Goal: Task Accomplishment & Management: Manage account settings

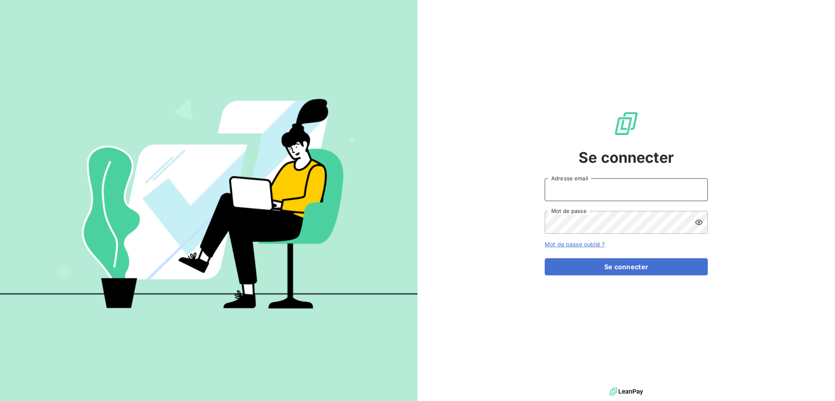
click at [584, 188] on input "Adresse email" at bounding box center [626, 189] width 163 height 23
type input "[EMAIL_ADDRESS][DOMAIN_NAME]"
click at [545, 258] on button "Se connecter" at bounding box center [626, 266] width 163 height 17
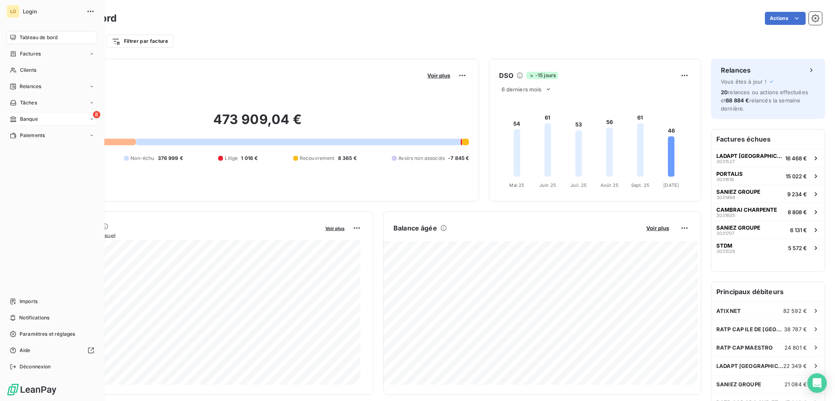
click at [28, 117] on span "Banque" at bounding box center [29, 118] width 18 height 7
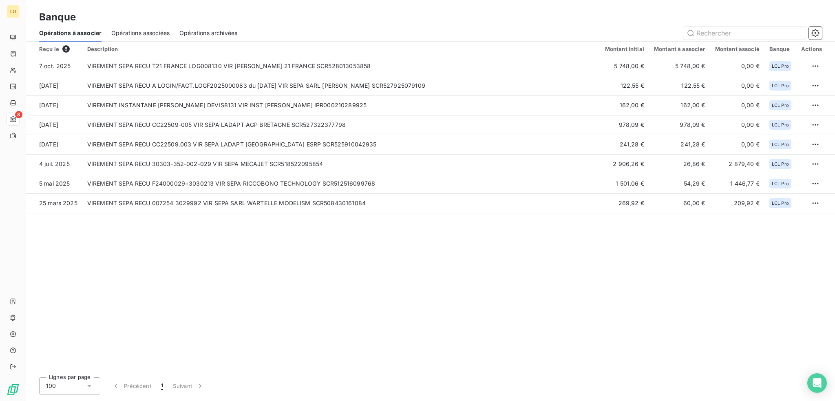
click at [139, 32] on span "Opérations associées" at bounding box center [140, 33] width 58 height 8
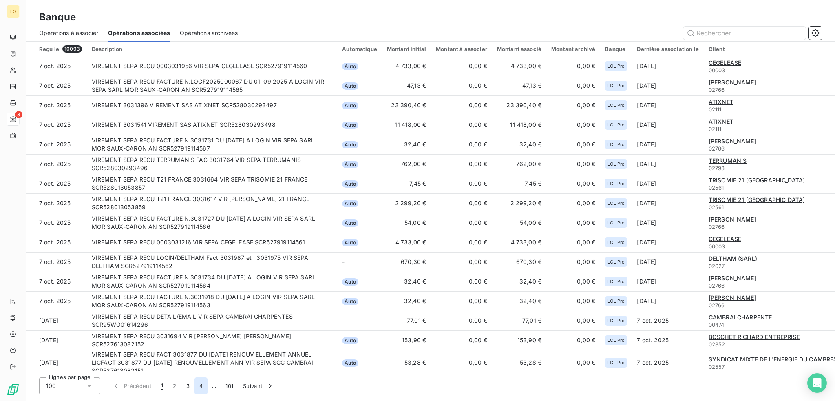
click at [202, 387] on button "4" at bounding box center [201, 385] width 13 height 17
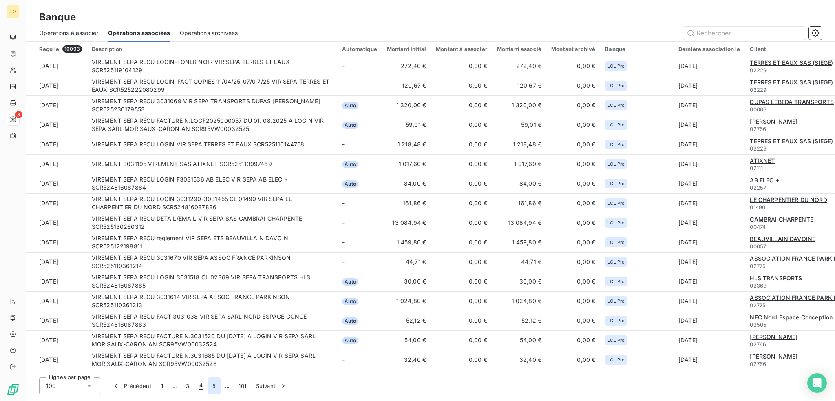
click at [215, 386] on button "5" at bounding box center [214, 385] width 13 height 17
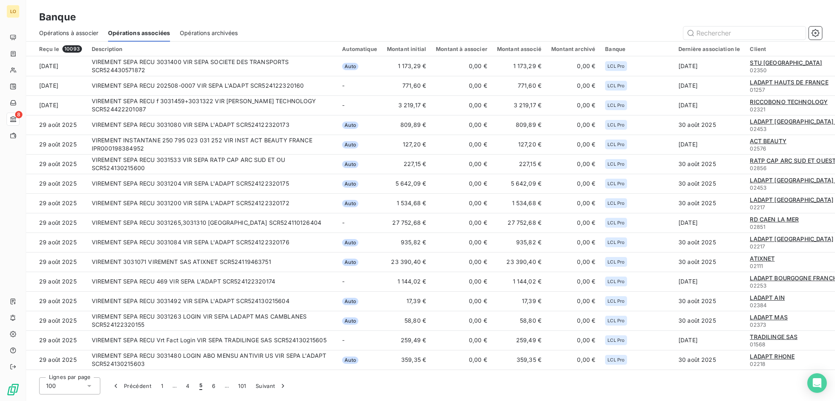
click at [215, 386] on button "6" at bounding box center [213, 385] width 13 height 17
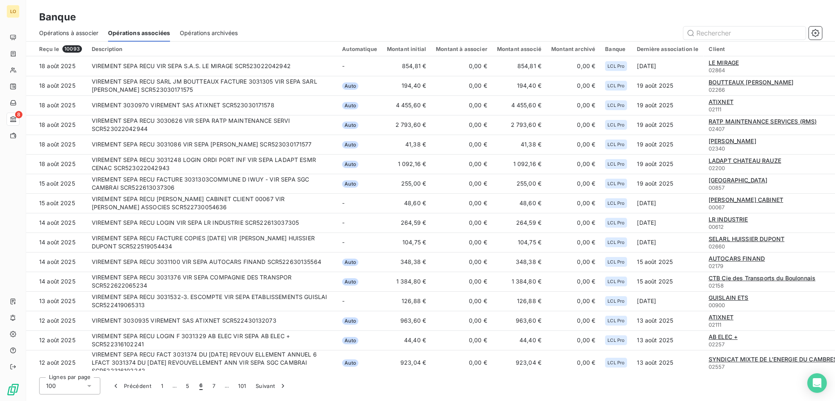
click at [215, 386] on button "7" at bounding box center [214, 385] width 13 height 17
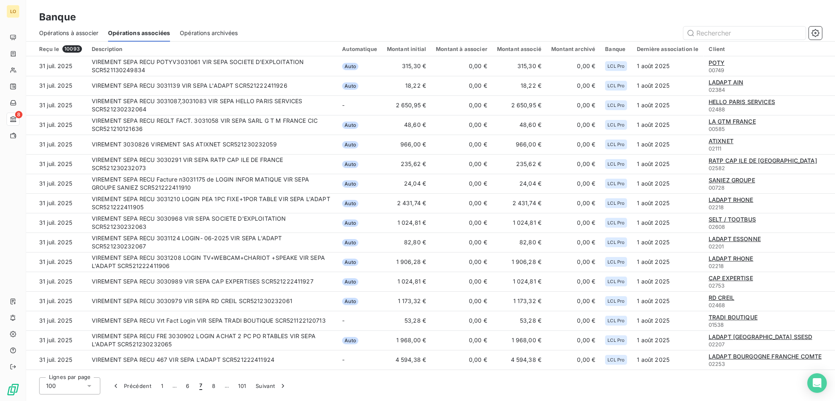
click at [215, 386] on button "8" at bounding box center [213, 385] width 13 height 17
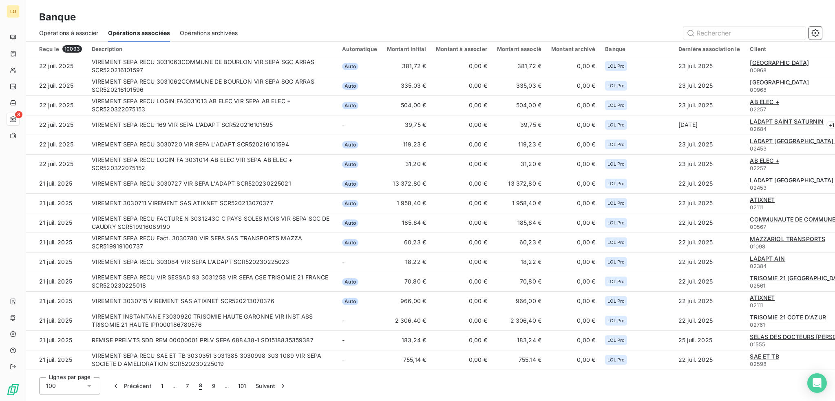
click at [215, 386] on button "9" at bounding box center [213, 385] width 13 height 17
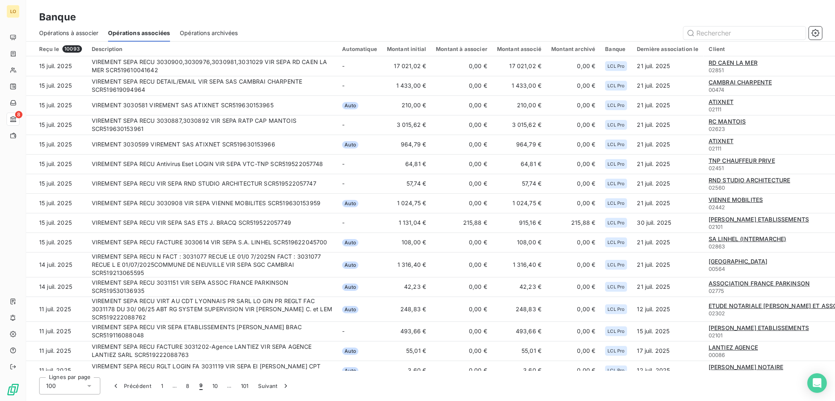
click at [215, 386] on button "10" at bounding box center [215, 385] width 15 height 17
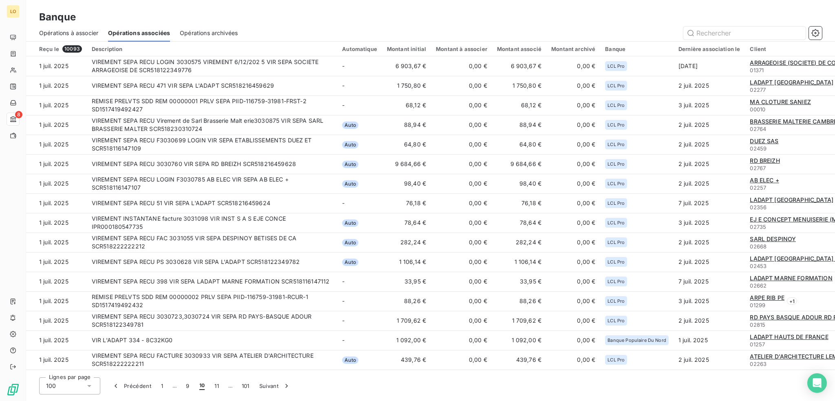
click at [215, 386] on button "11" at bounding box center [217, 385] width 14 height 17
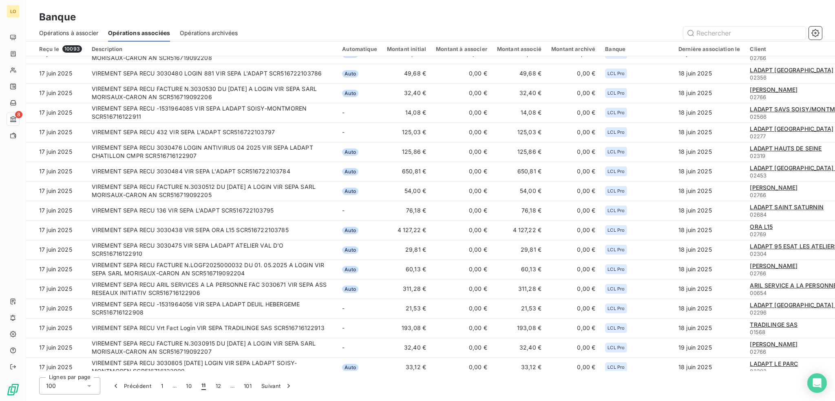
scroll to position [1276, 0]
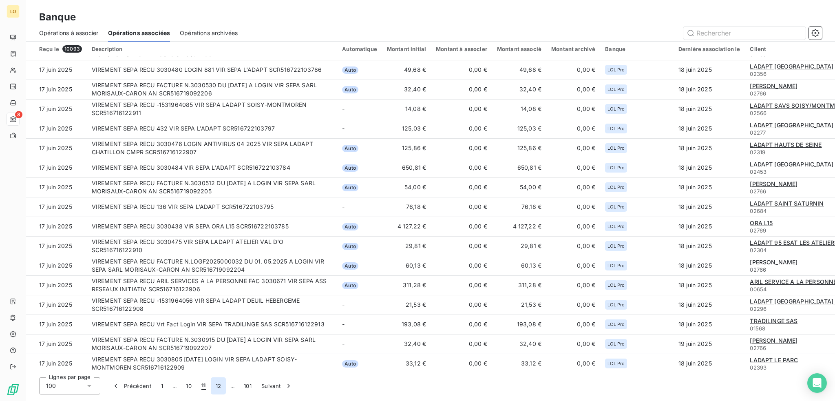
click at [217, 385] on button "12" at bounding box center [218, 385] width 15 height 17
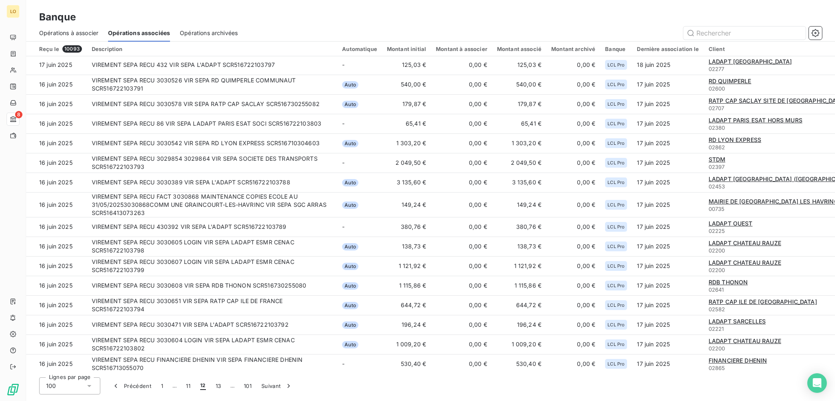
scroll to position [0, 0]
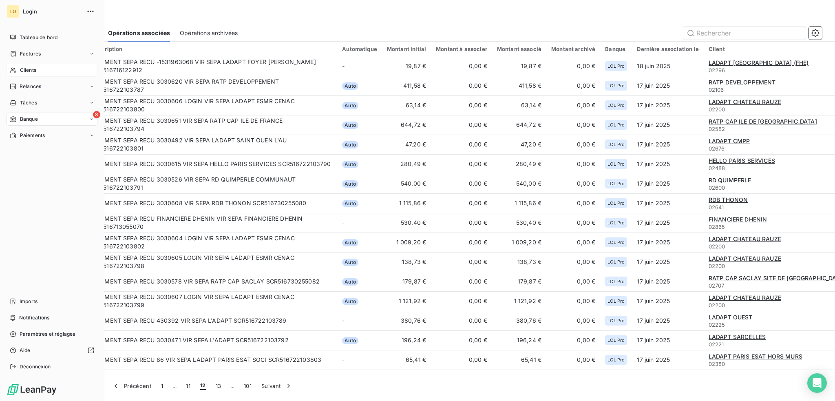
click at [33, 68] on span "Clients" at bounding box center [28, 69] width 16 height 7
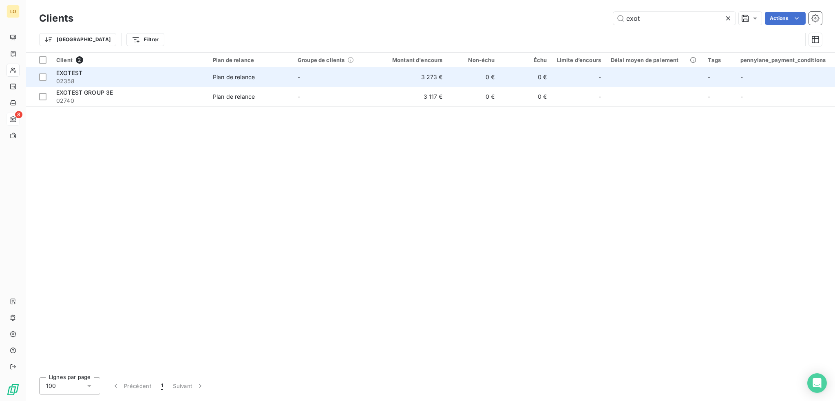
type input "exot"
click at [140, 74] on div "EXOTEST" at bounding box center [129, 73] width 147 height 8
click at [132, 75] on div "EXOTEST" at bounding box center [129, 73] width 147 height 8
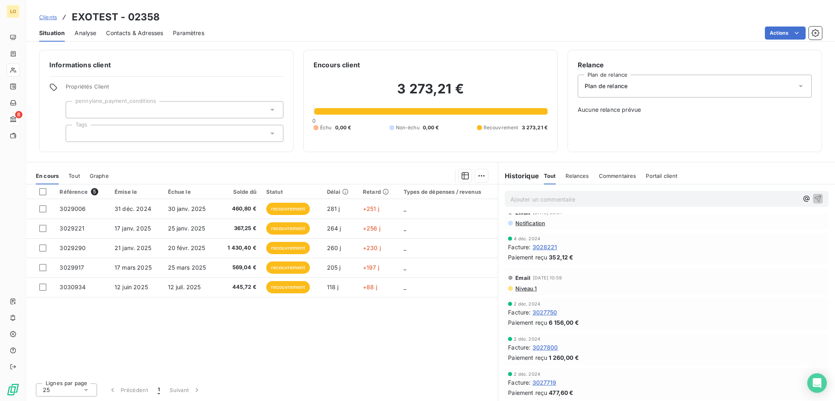
scroll to position [1020, 0]
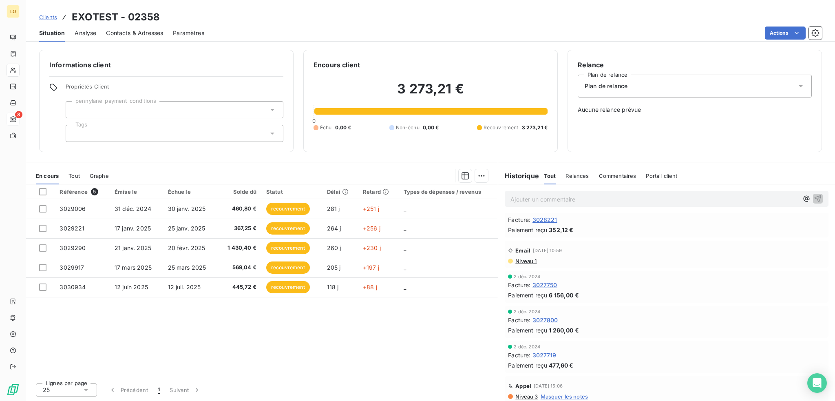
click at [547, 283] on span "3027750" at bounding box center [545, 285] width 25 height 9
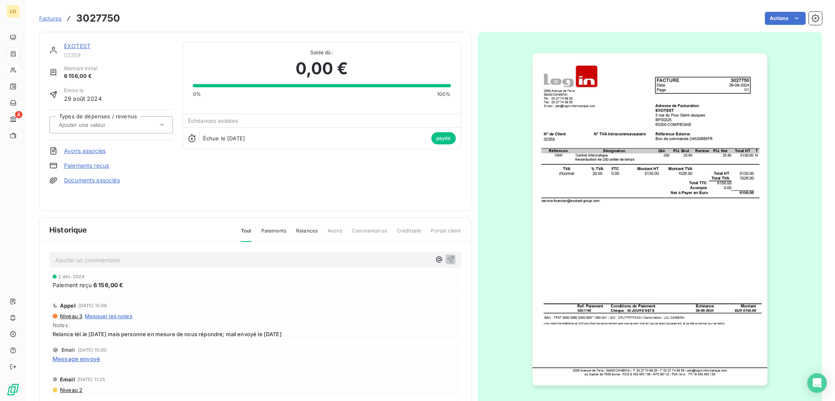
click at [79, 47] on link "EXOTEST" at bounding box center [77, 45] width 27 height 7
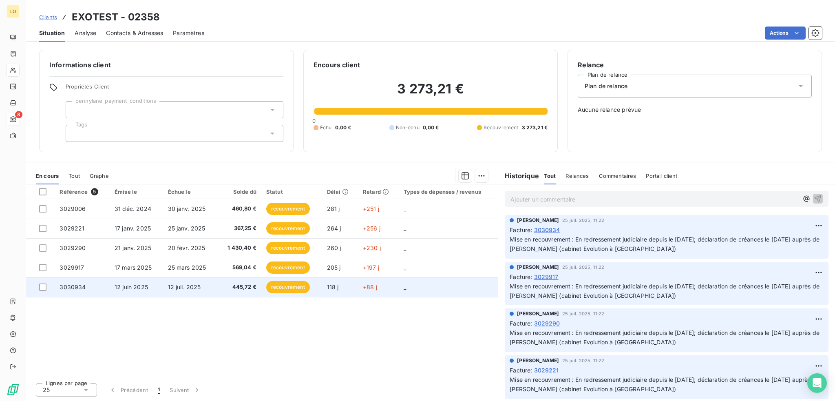
click at [286, 285] on span "recouvrement" at bounding box center [288, 287] width 44 height 12
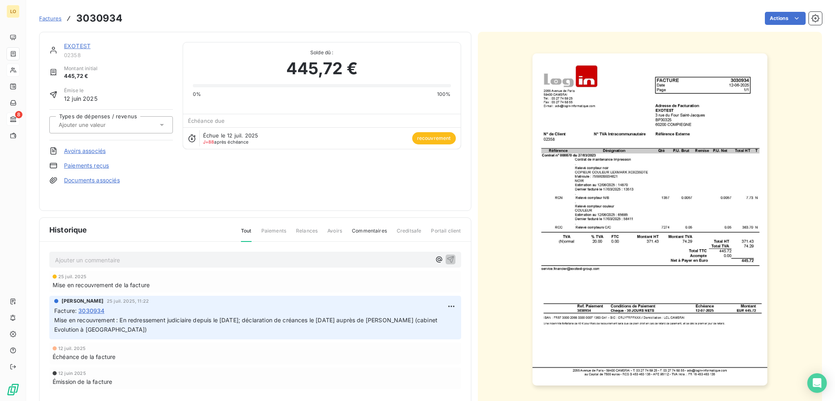
click at [85, 46] on link "EXOTEST" at bounding box center [77, 45] width 27 height 7
